Goal: Task Accomplishment & Management: Manage account settings

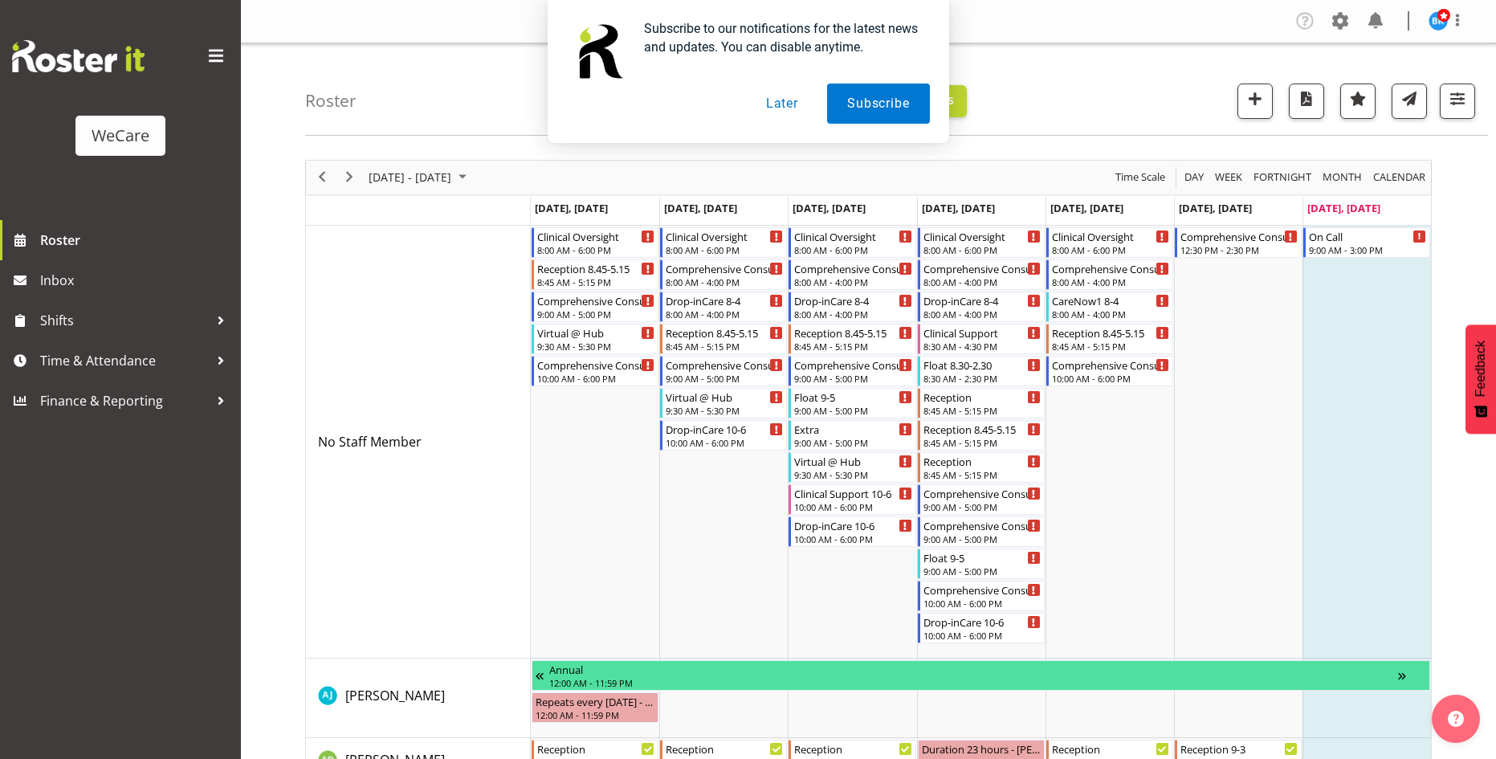
click at [1459, 100] on div "Subscribe to our notifications for the latest news and updates. You can disable…" at bounding box center [748, 71] width 1496 height 143
drag, startPoint x: 782, startPoint y: 105, endPoint x: 1275, endPoint y: 79, distance: 493.9
click at [795, 100] on button "Later" at bounding box center [782, 104] width 72 height 40
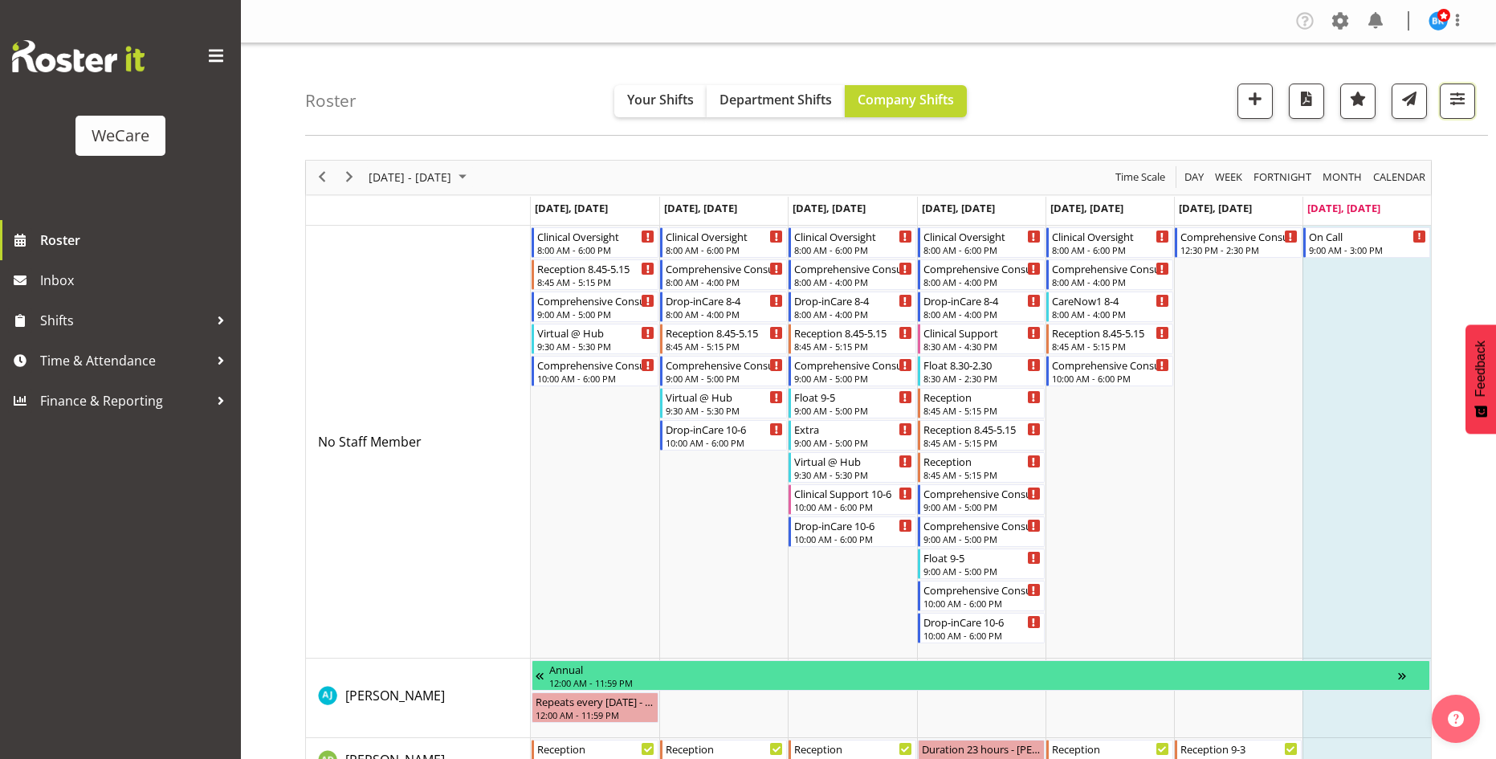
click at [1459, 108] on span "button" at bounding box center [1457, 98] width 21 height 21
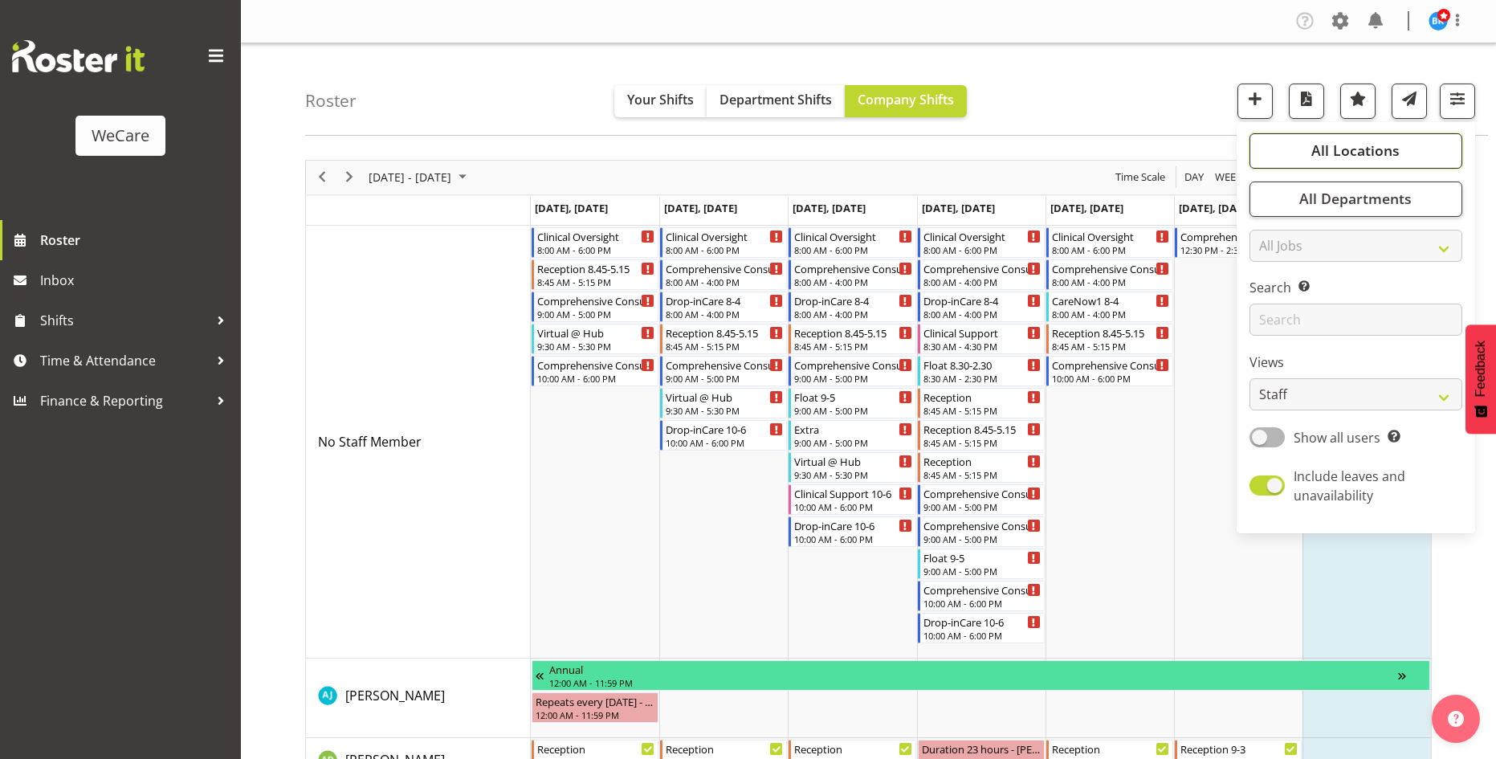
click at [1335, 152] on span "All Locations" at bounding box center [1356, 150] width 88 height 19
click at [1331, 196] on span "All Departments" at bounding box center [1356, 198] width 112 height 19
click at [1325, 203] on span "All Departments" at bounding box center [1356, 198] width 112 height 19
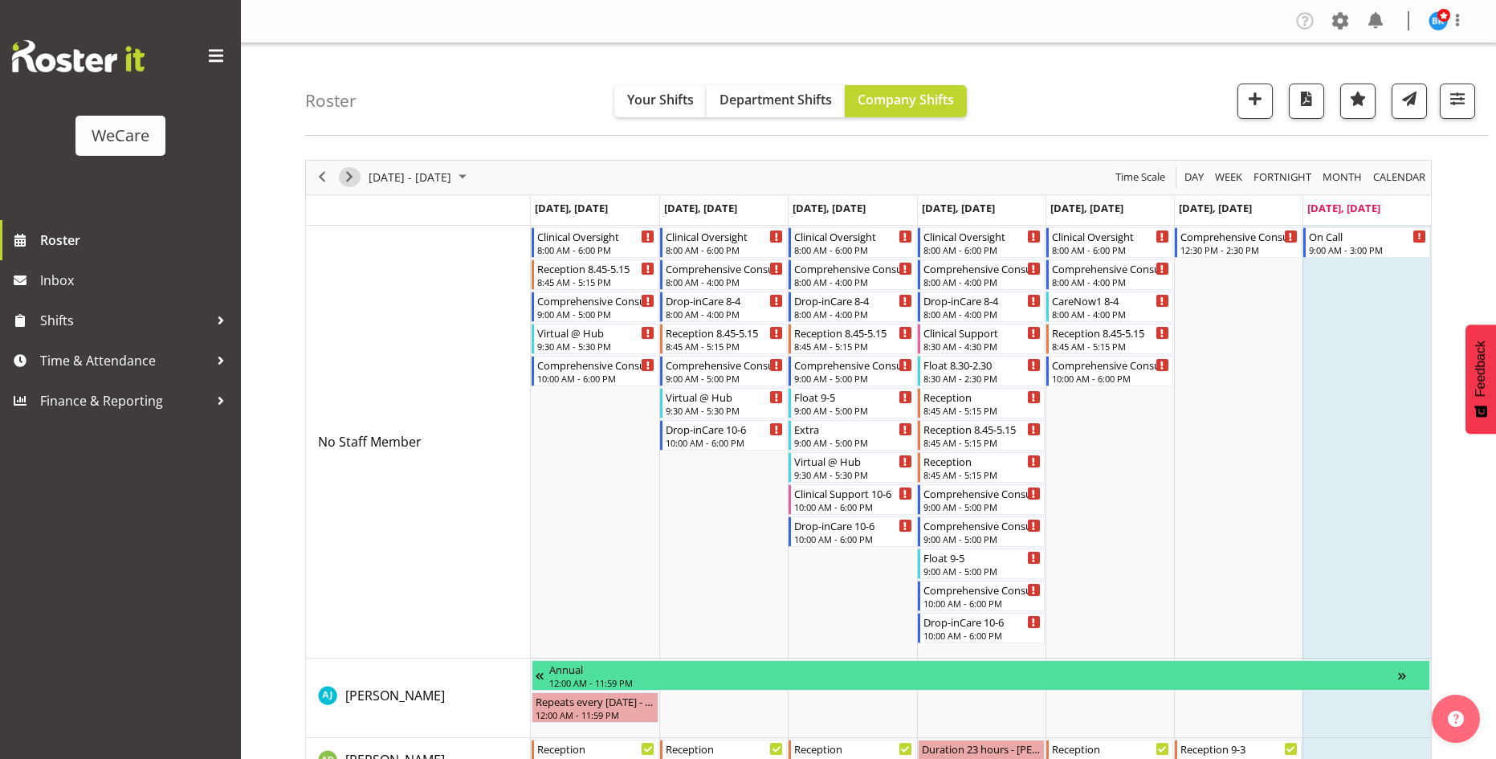
click at [342, 176] on span "Next" at bounding box center [349, 177] width 19 height 20
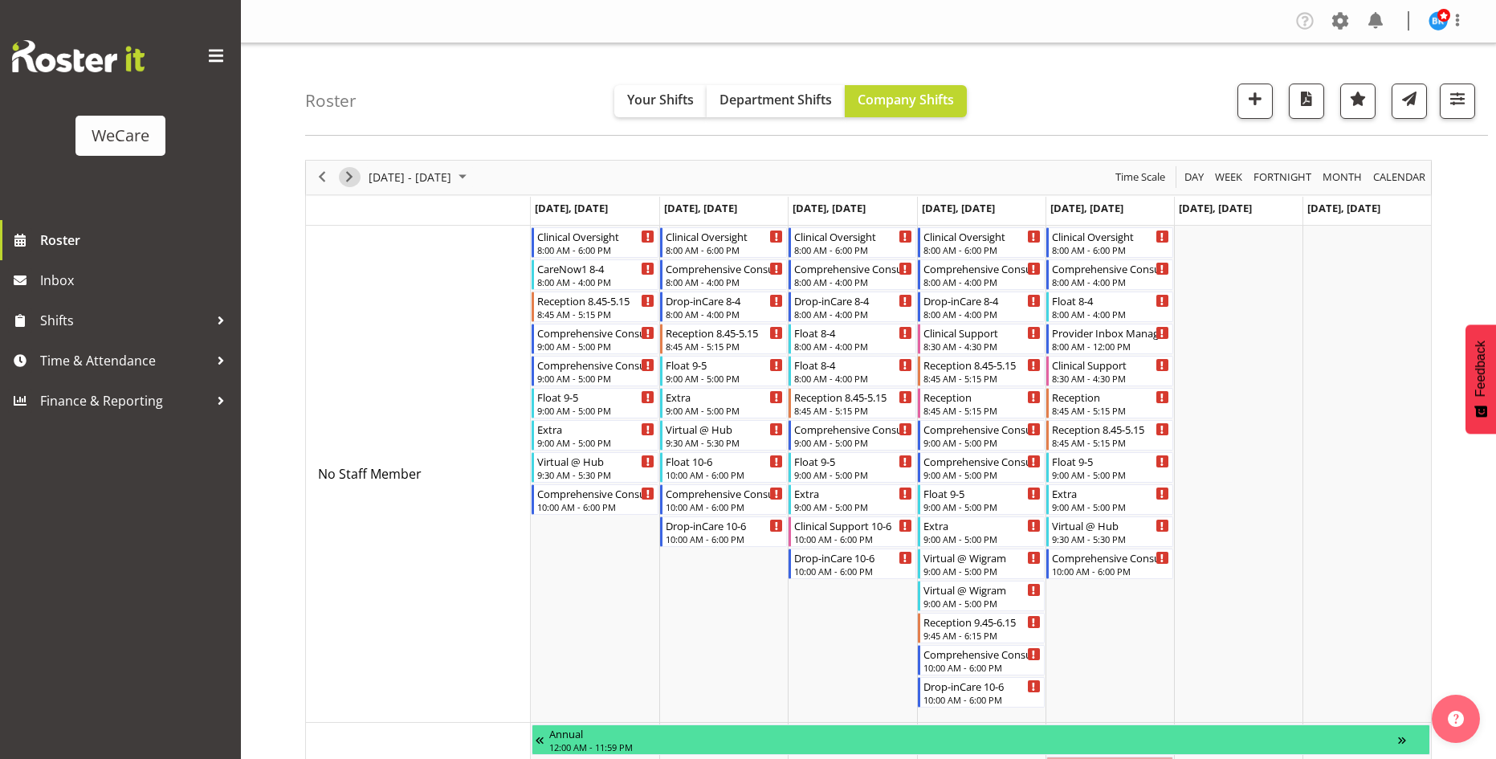
click at [342, 176] on span "Next" at bounding box center [349, 177] width 19 height 20
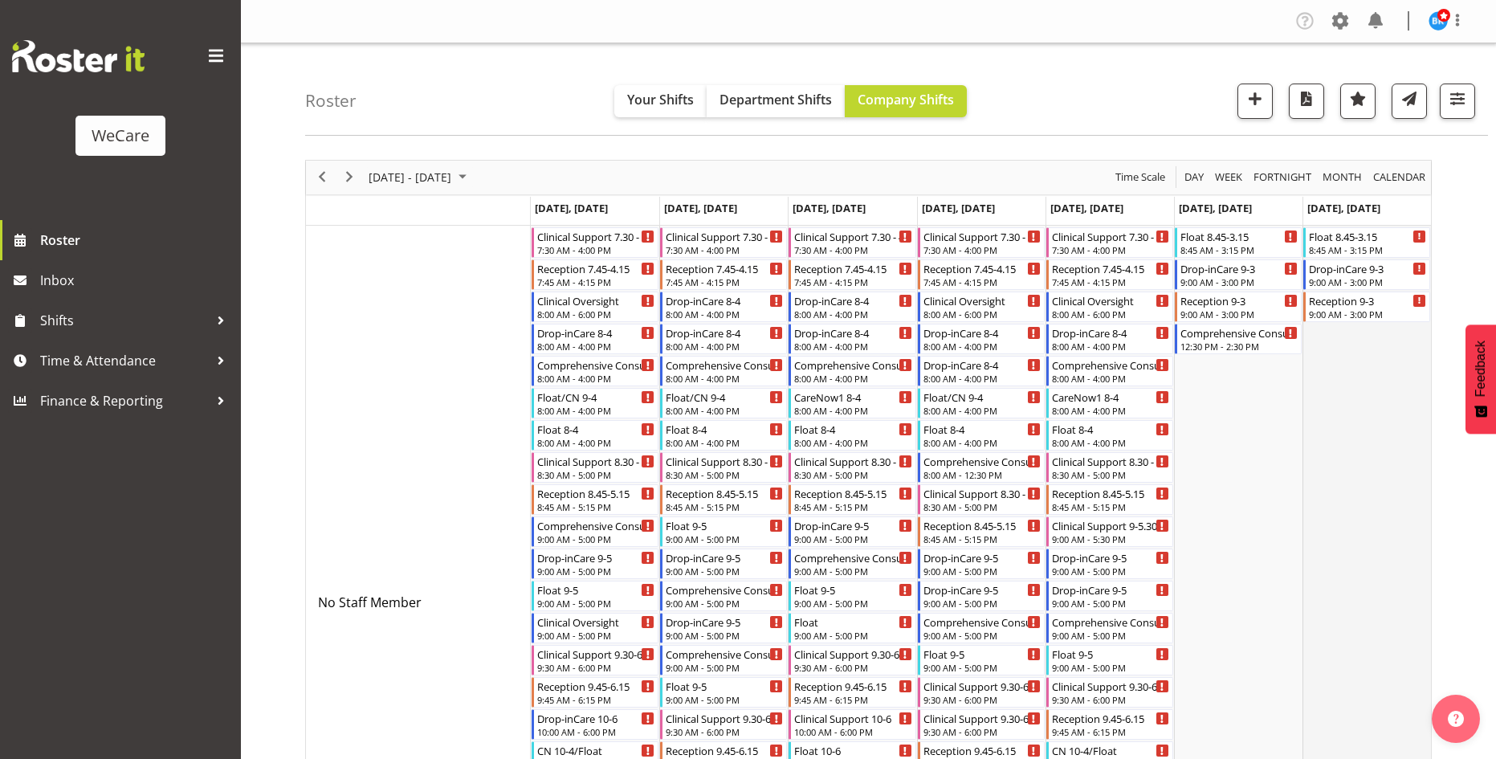
click at [1339, 423] on td "Timeline Week of September 7, 2025" at bounding box center [1367, 603] width 129 height 754
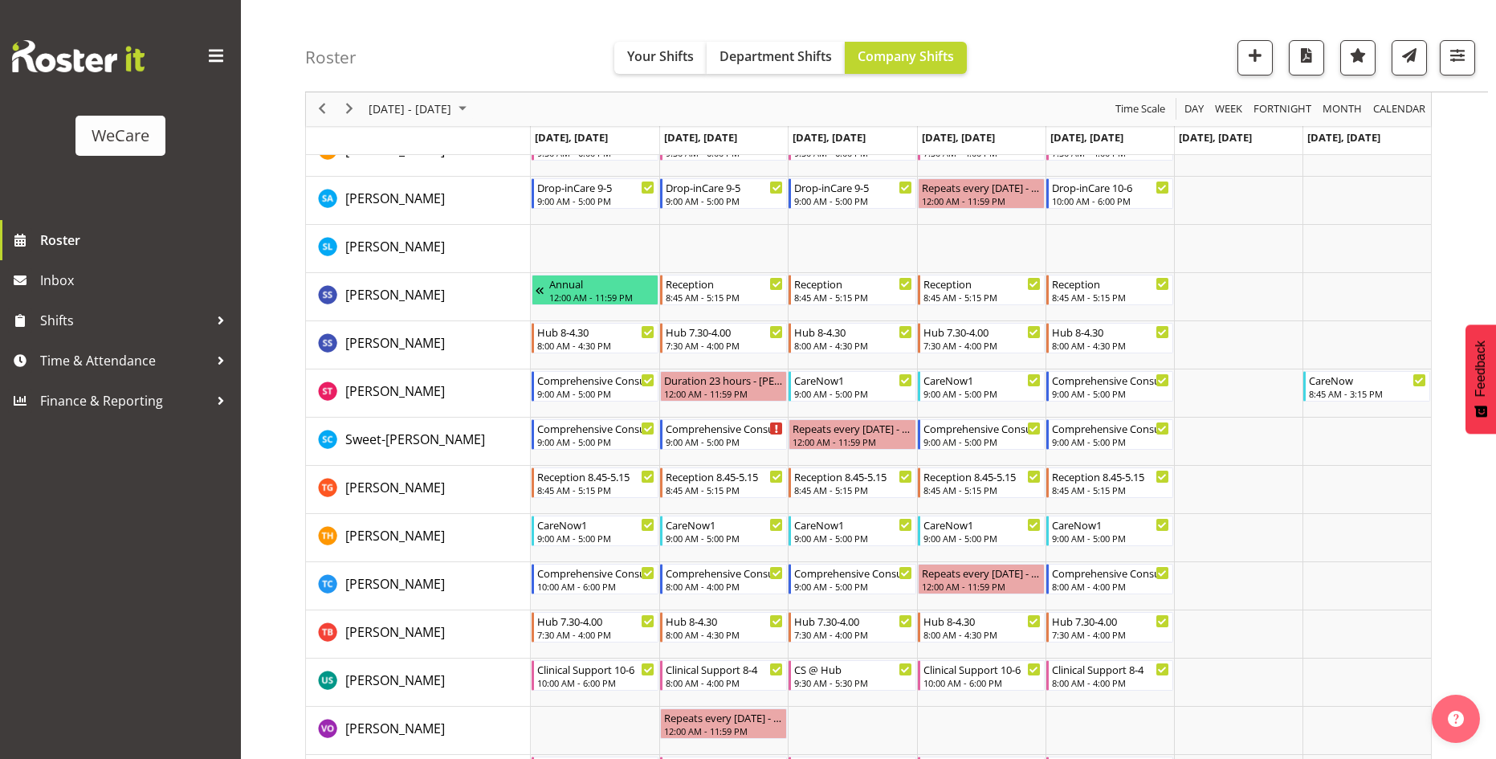
scroll to position [3312, 0]
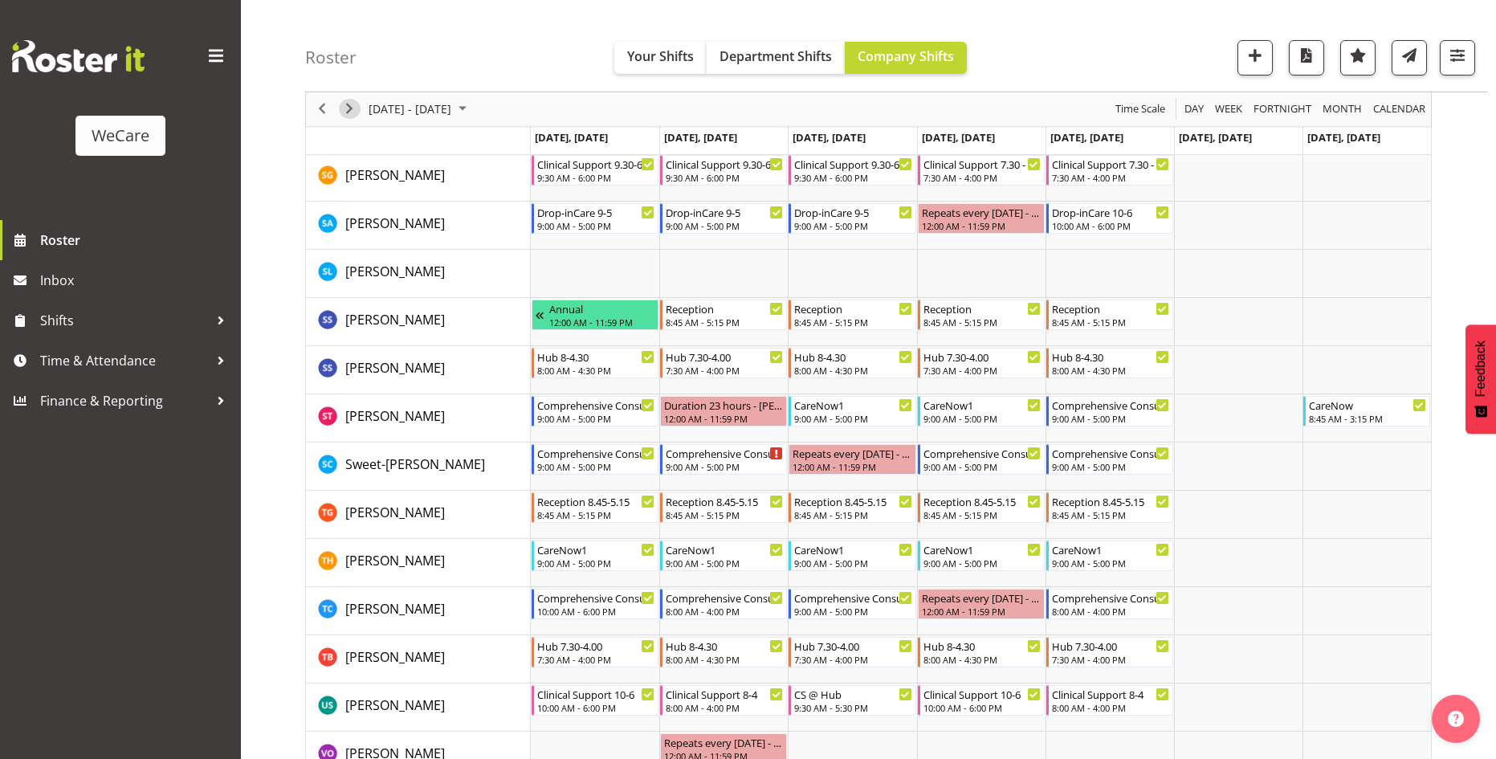
click at [353, 106] on span "Next" at bounding box center [349, 110] width 19 height 20
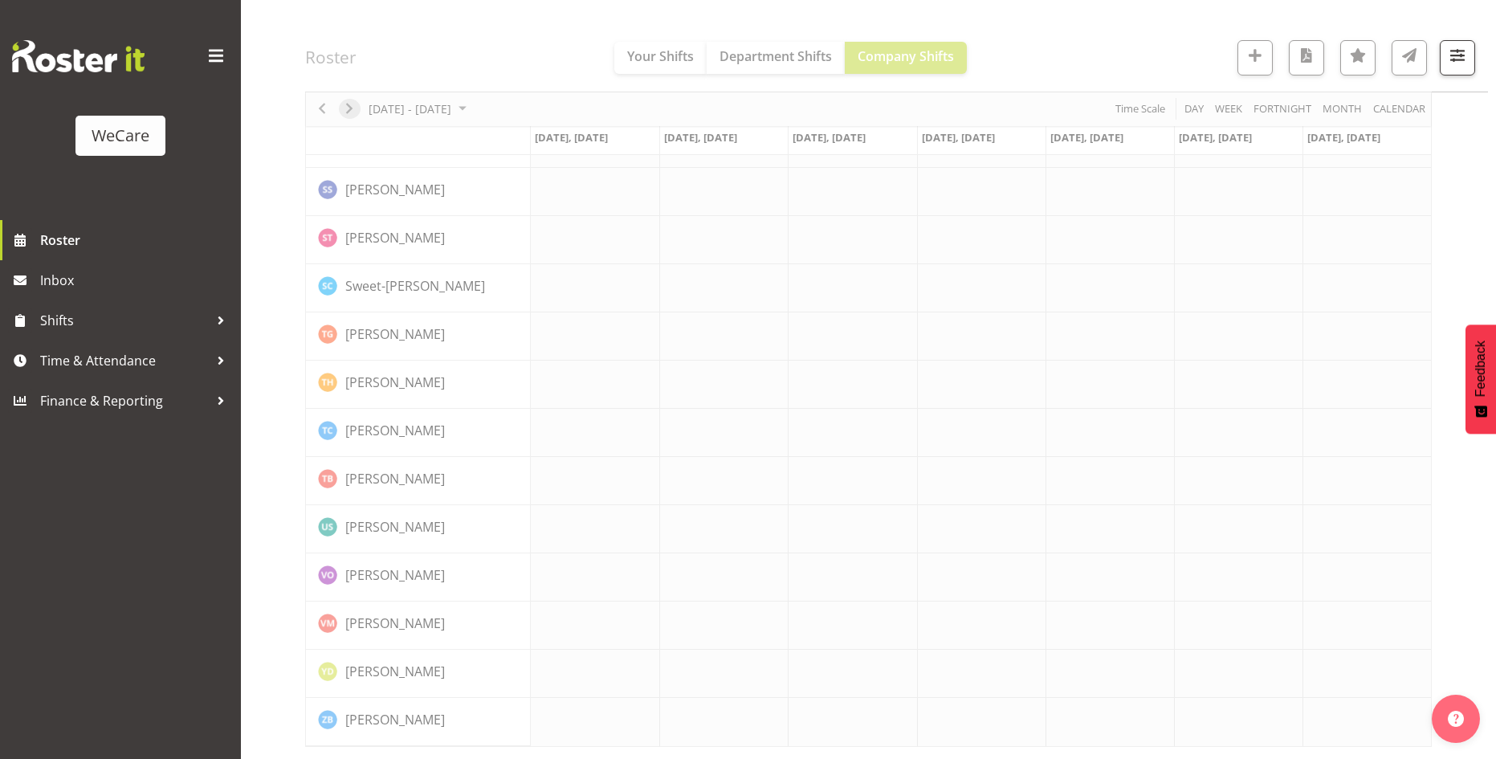
scroll to position [2564, 0]
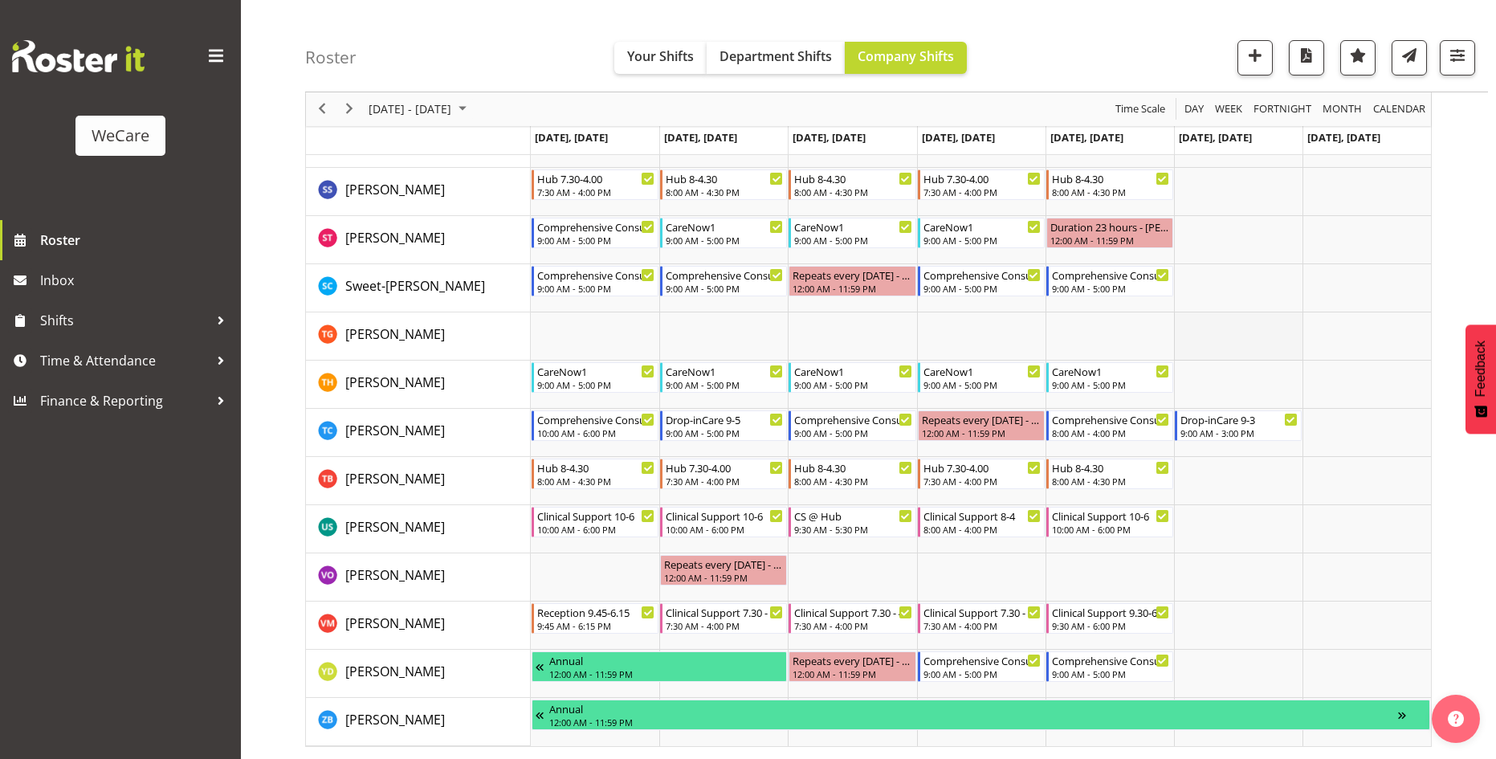
click at [1232, 336] on td "Timeline Week of September 14, 2025" at bounding box center [1238, 336] width 129 height 48
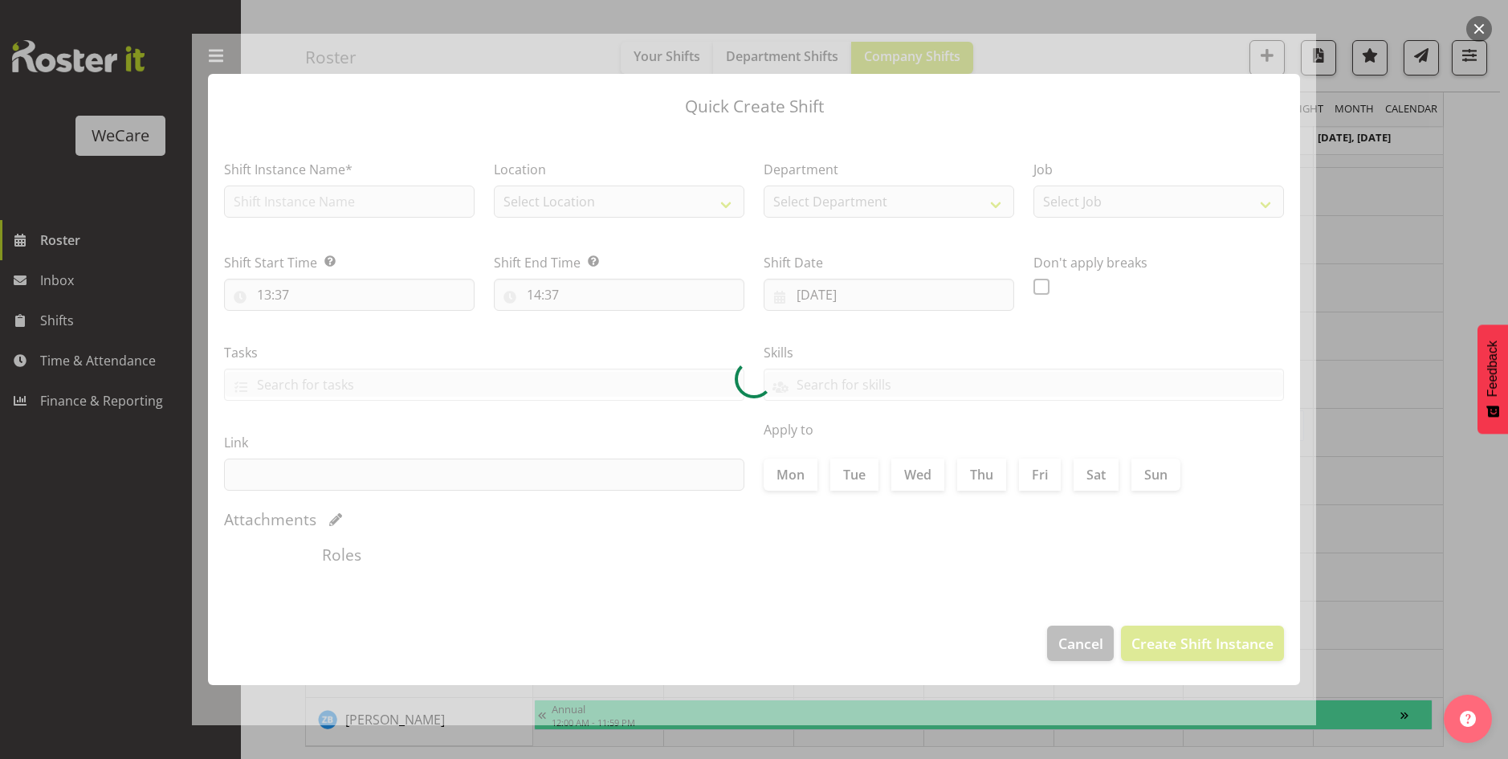
type input "[DATE]"
checkbox input "true"
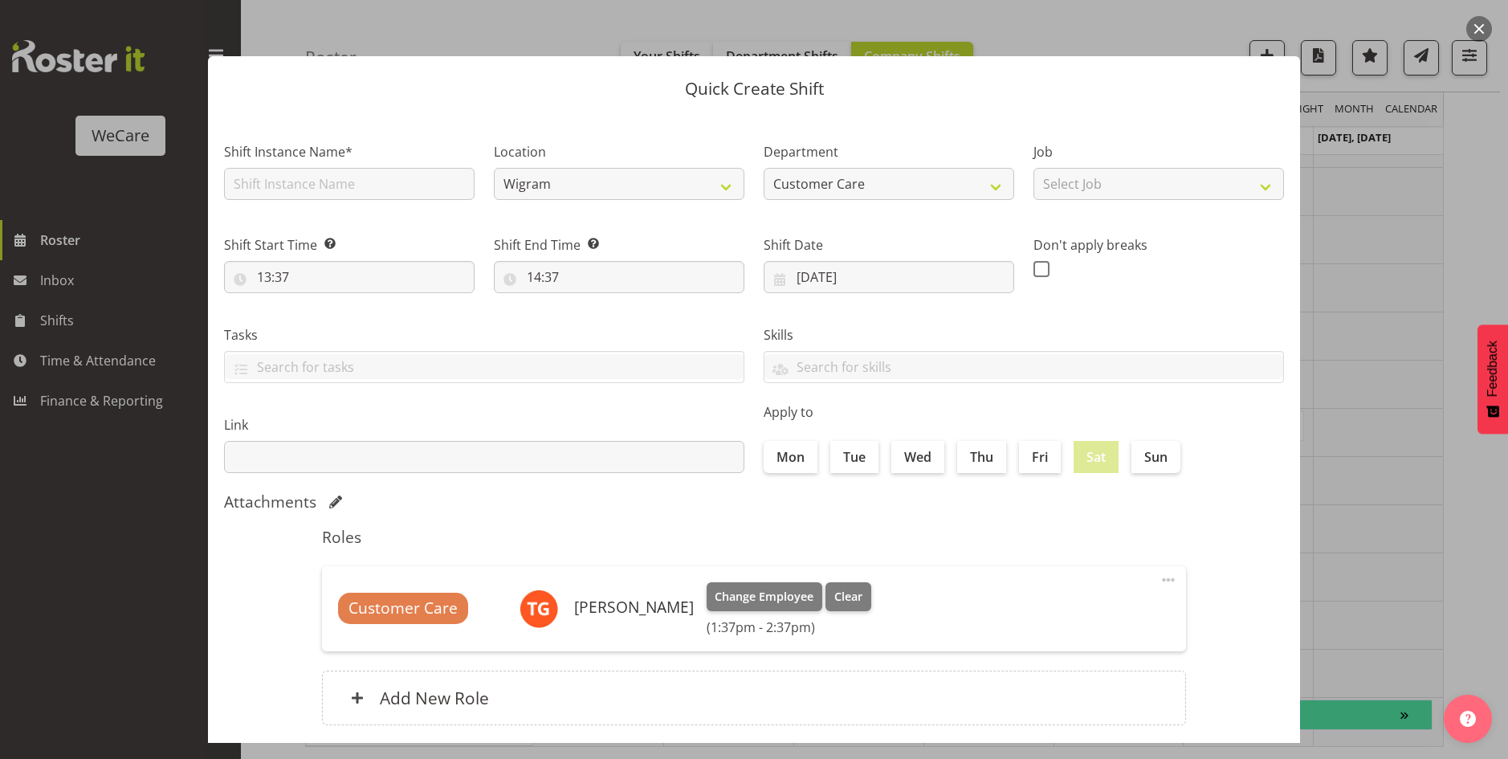
click at [1406, 310] on div at bounding box center [754, 379] width 1508 height 759
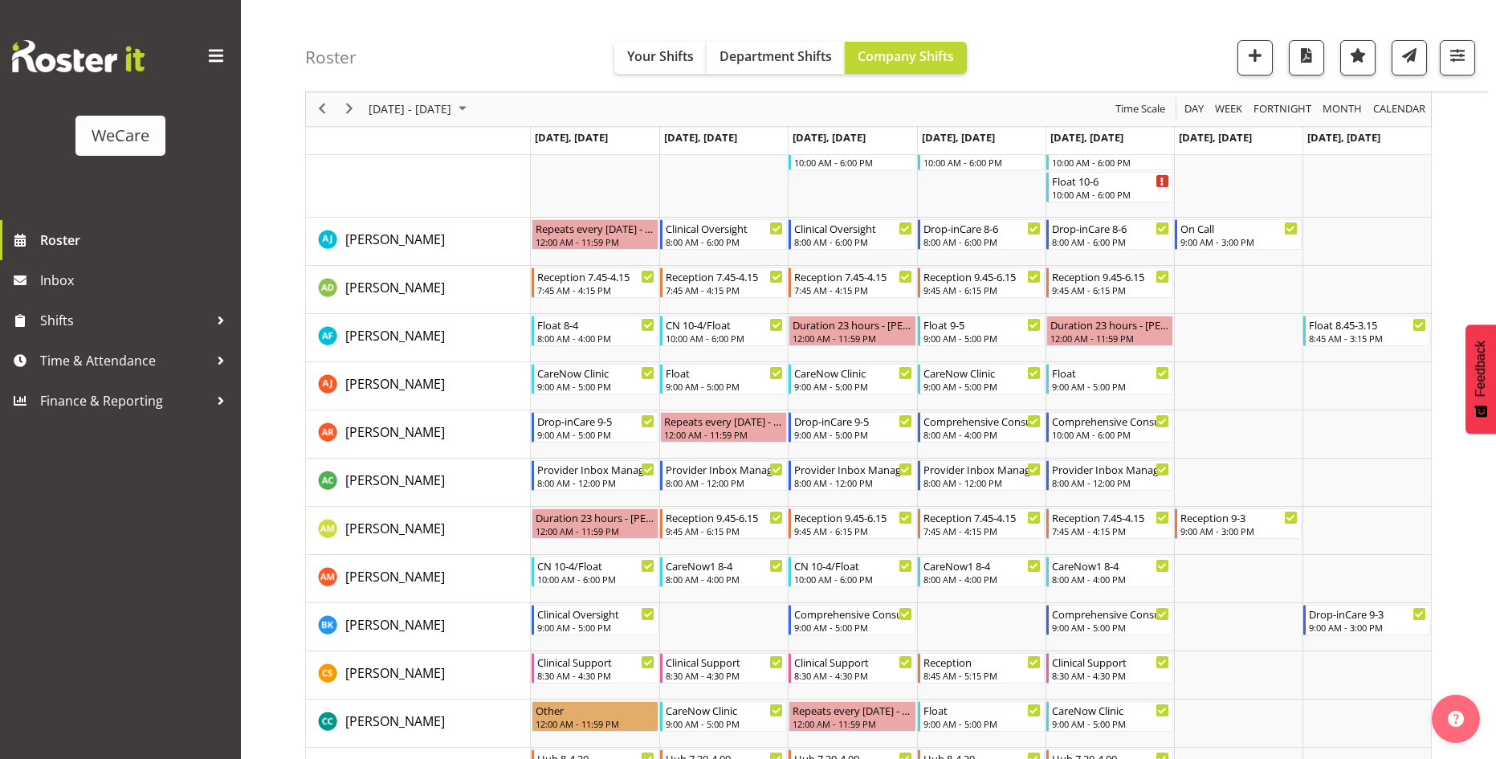
scroll to position [827, 0]
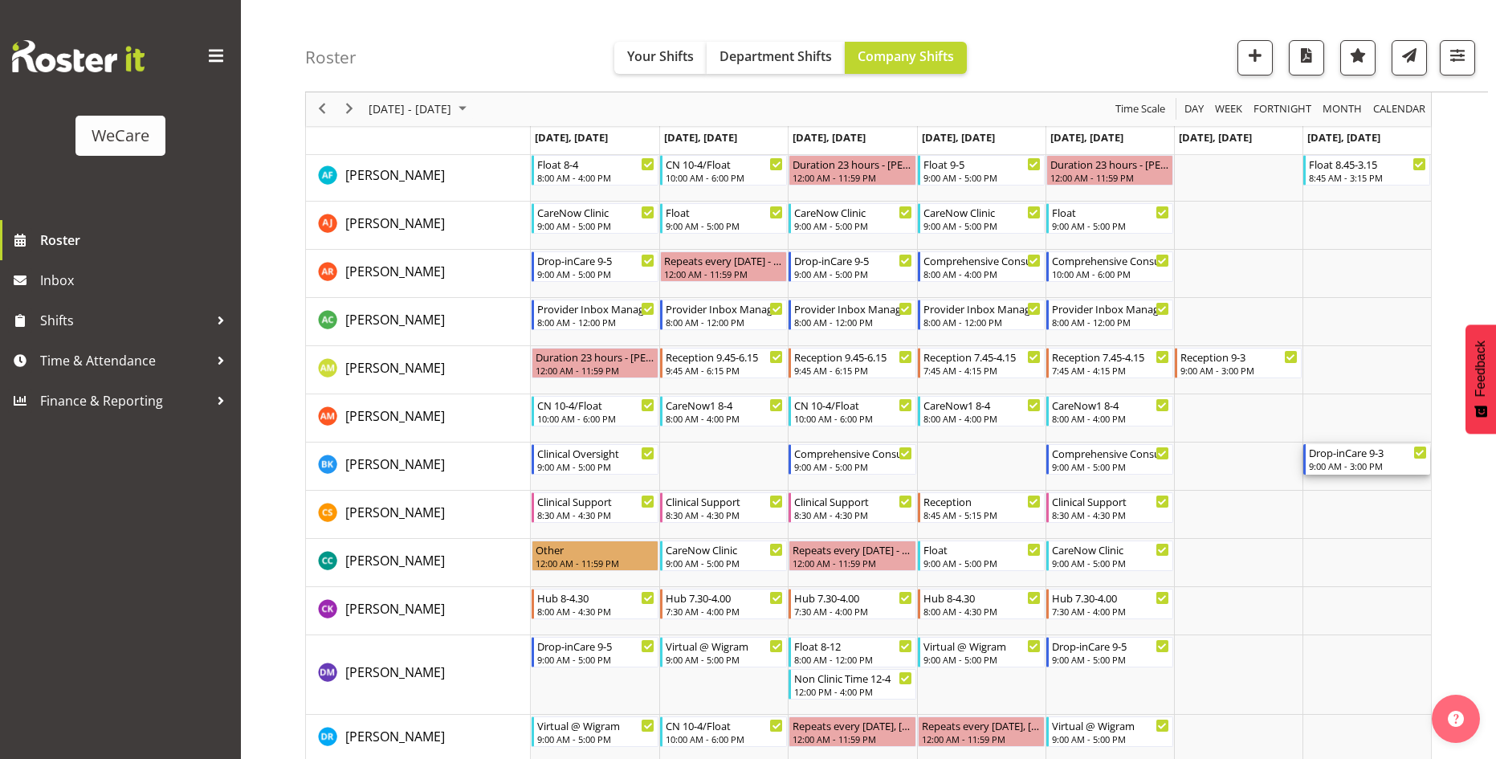
click at [1370, 464] on div "9:00 AM - 3:00 PM" at bounding box center [1368, 465] width 118 height 13
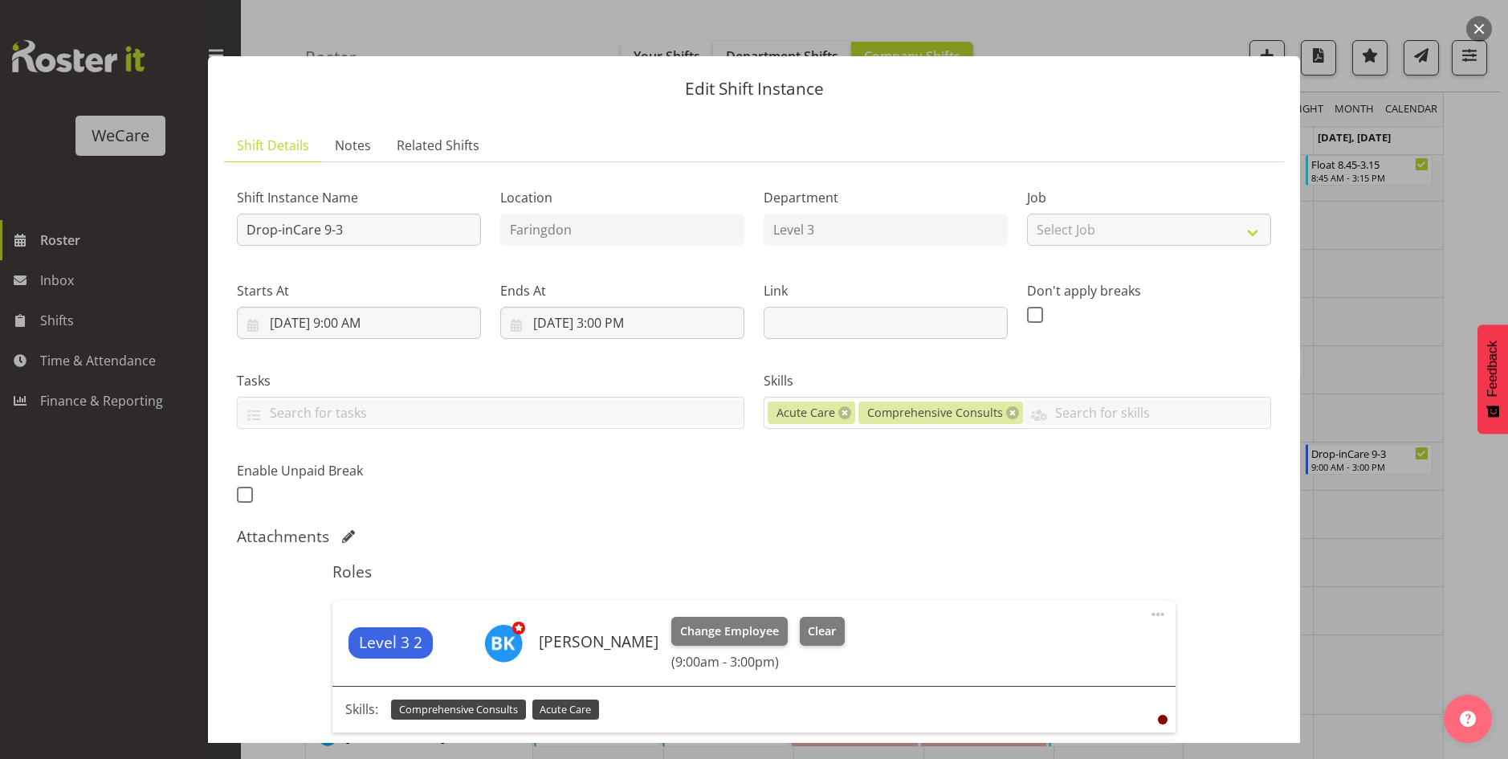
click at [1391, 296] on div at bounding box center [754, 379] width 1508 height 759
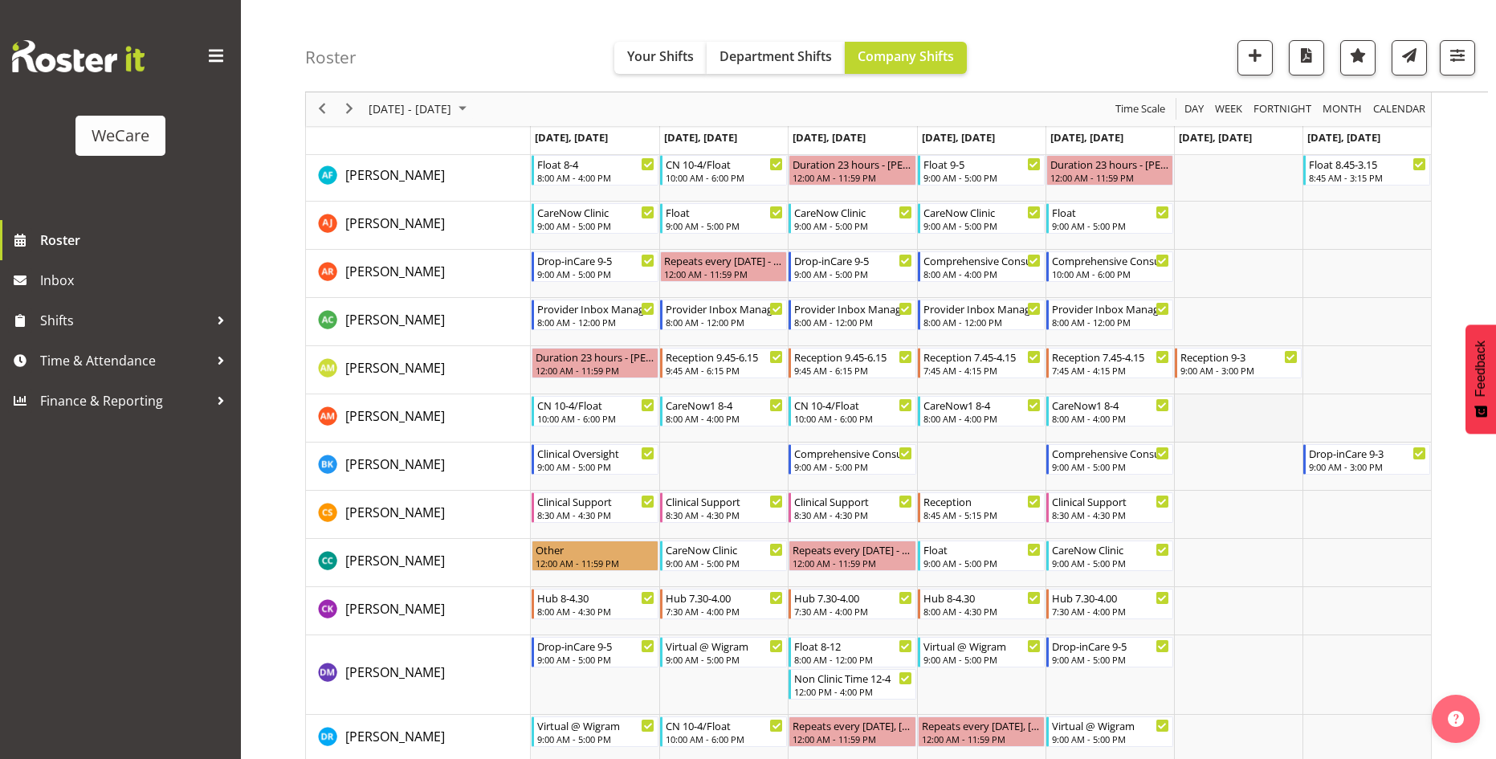
click at [1218, 424] on td "Timeline Week of September 14, 2025" at bounding box center [1238, 418] width 129 height 48
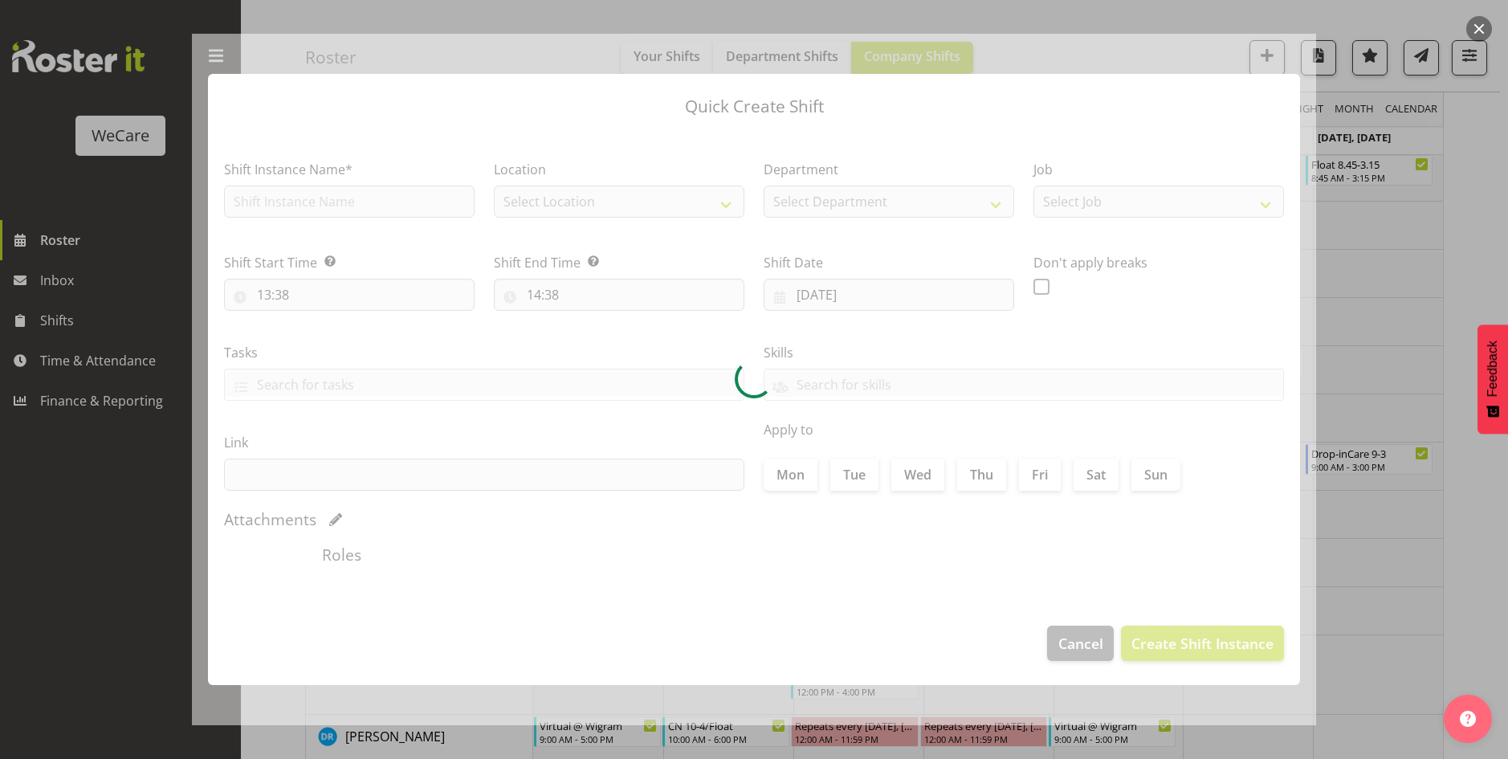
type input "[DATE]"
checkbox input "true"
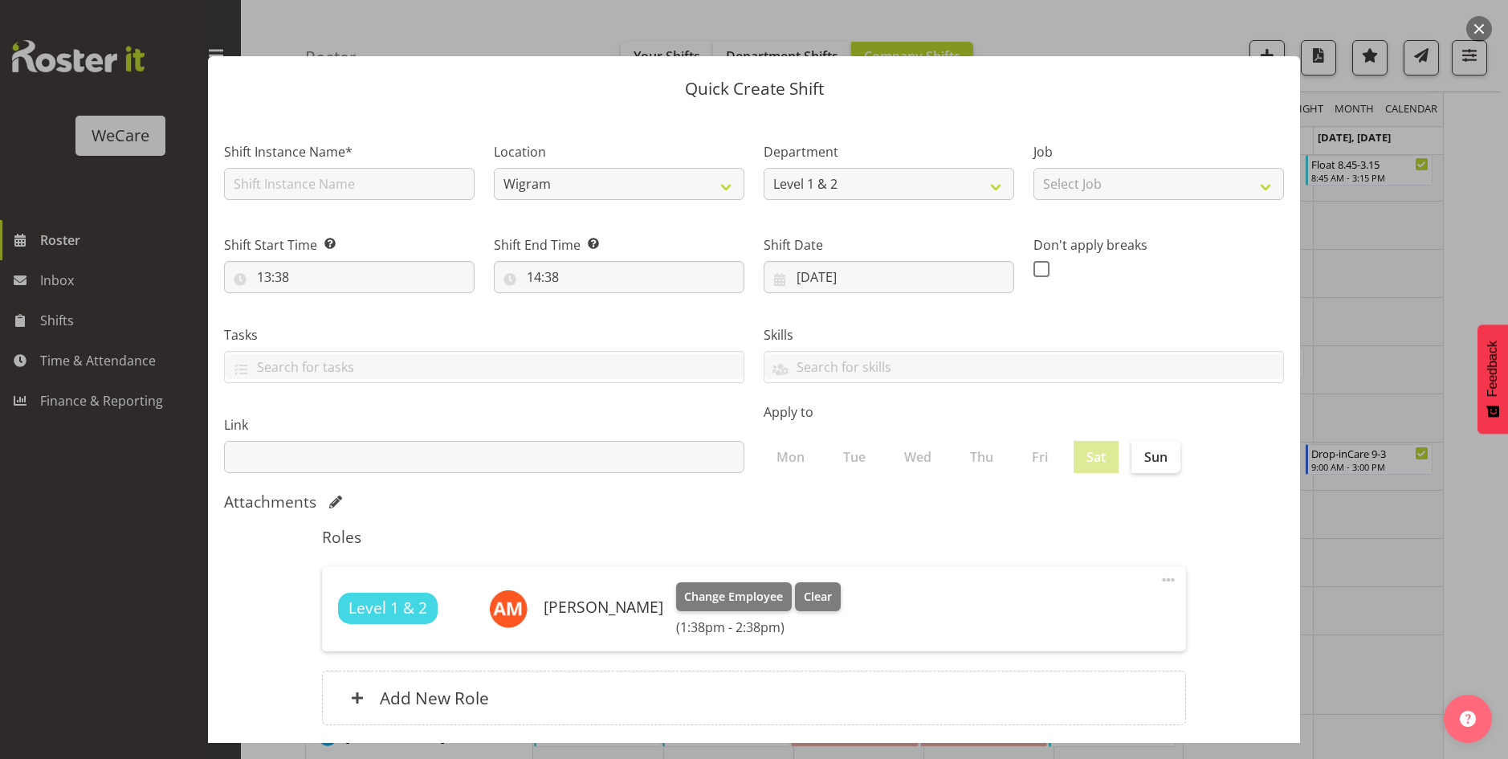
click at [1443, 282] on div at bounding box center [754, 379] width 1508 height 759
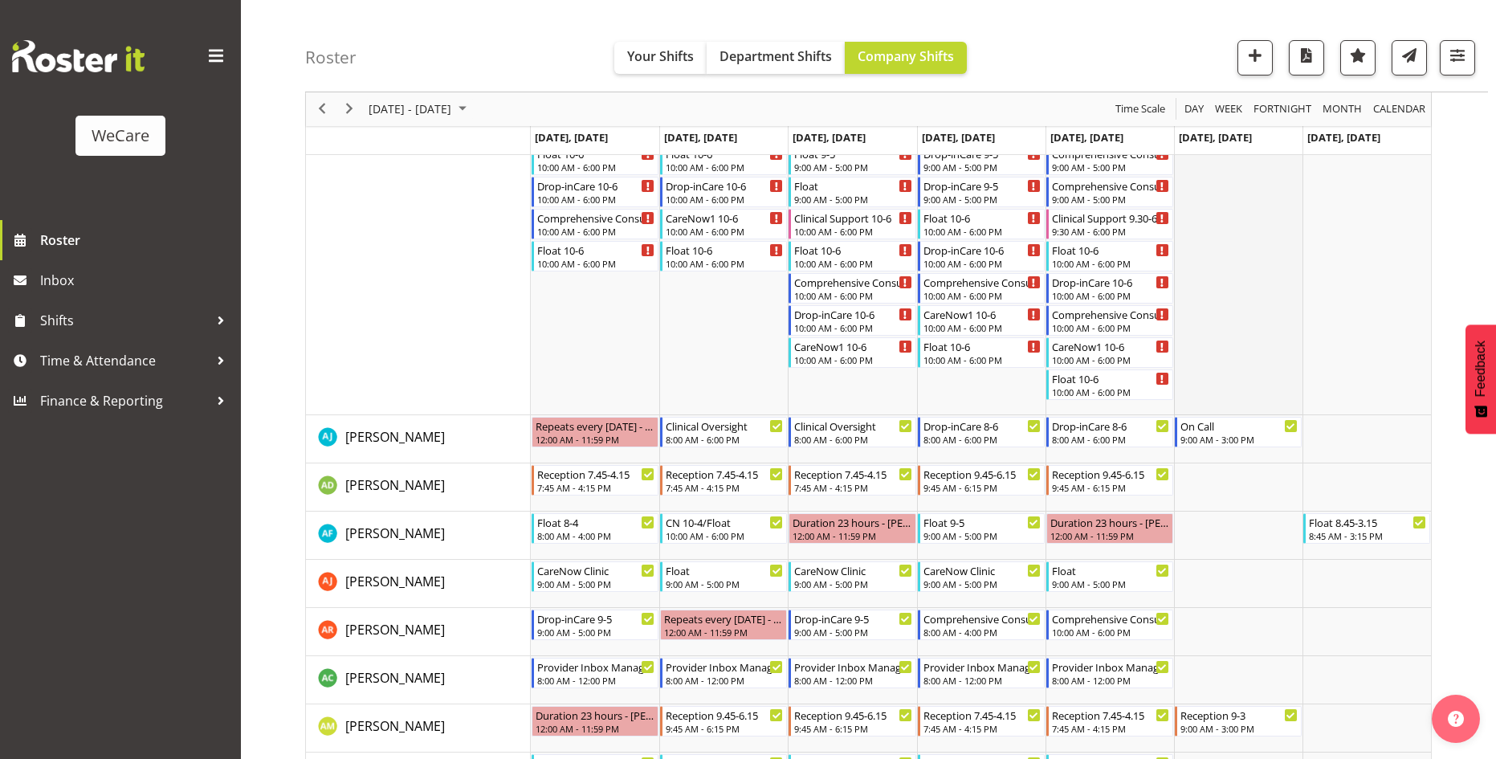
scroll to position [482, 0]
